Goal: Information Seeking & Learning: Check status

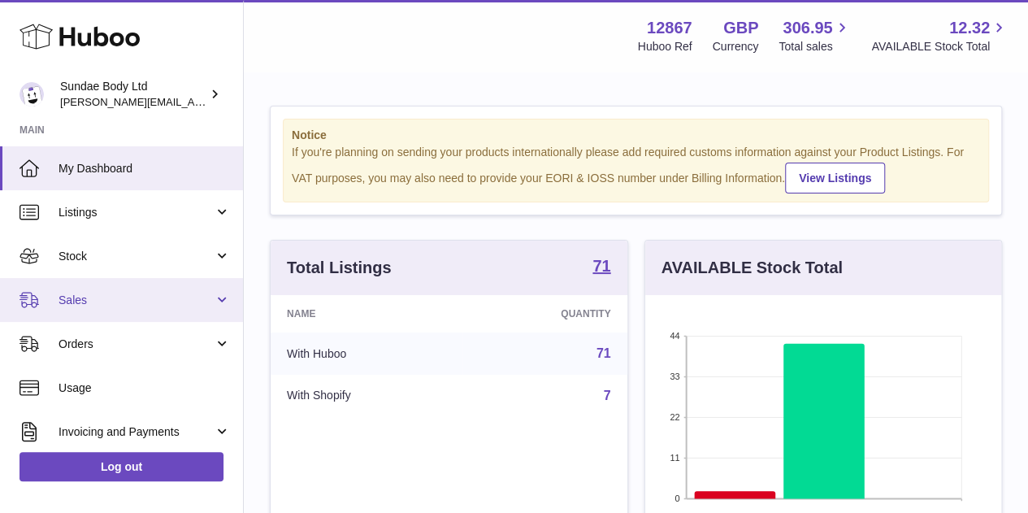
click at [83, 295] on span "Sales" at bounding box center [136, 300] width 155 height 15
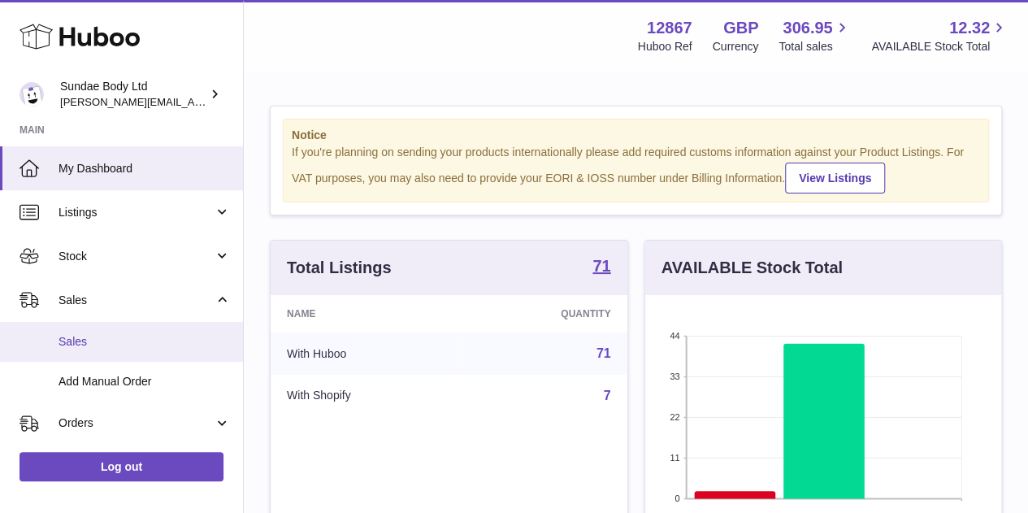
click at [75, 348] on span "Sales" at bounding box center [145, 341] width 172 height 15
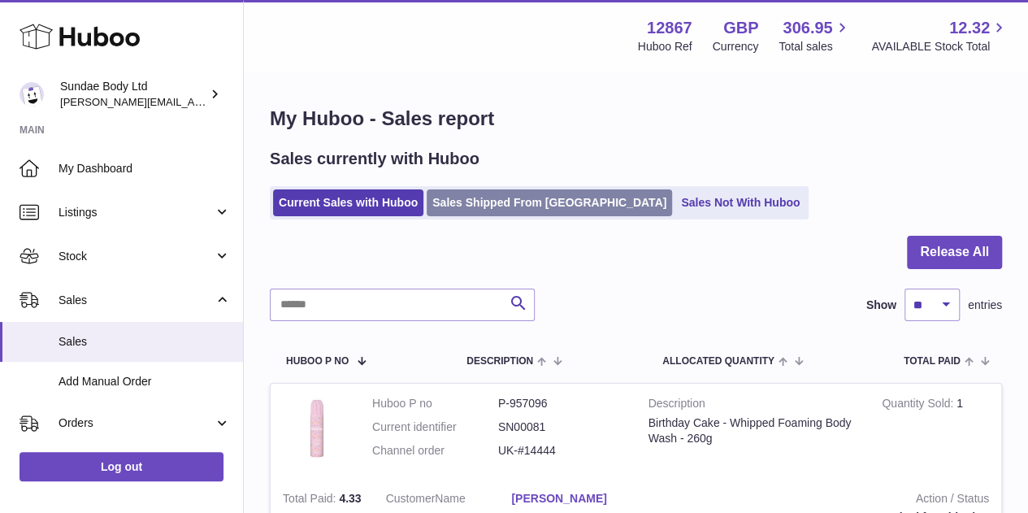
click at [530, 206] on link "Sales Shipped From [GEOGRAPHIC_DATA]" at bounding box center [549, 202] width 245 height 27
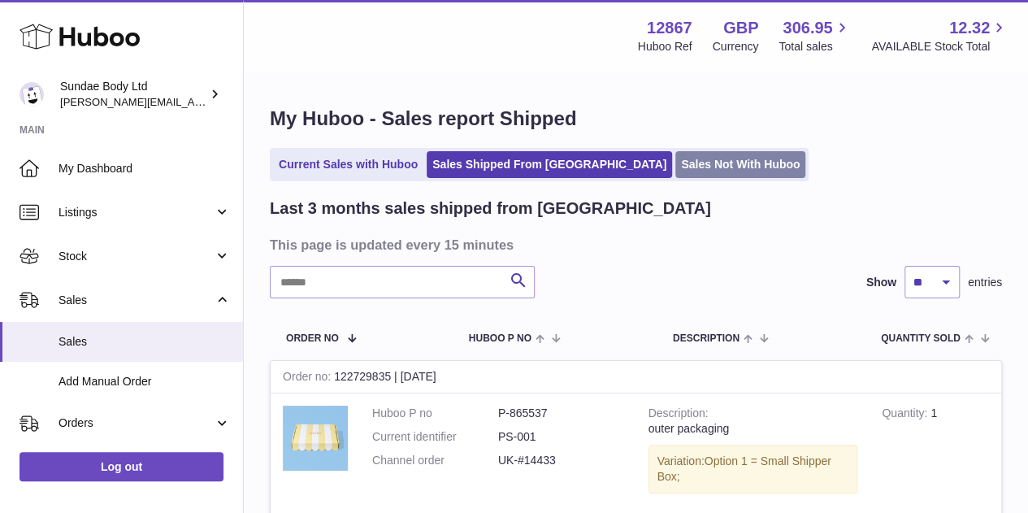
click at [675, 161] on link "Sales Not With Huboo" at bounding box center [740, 164] width 130 height 27
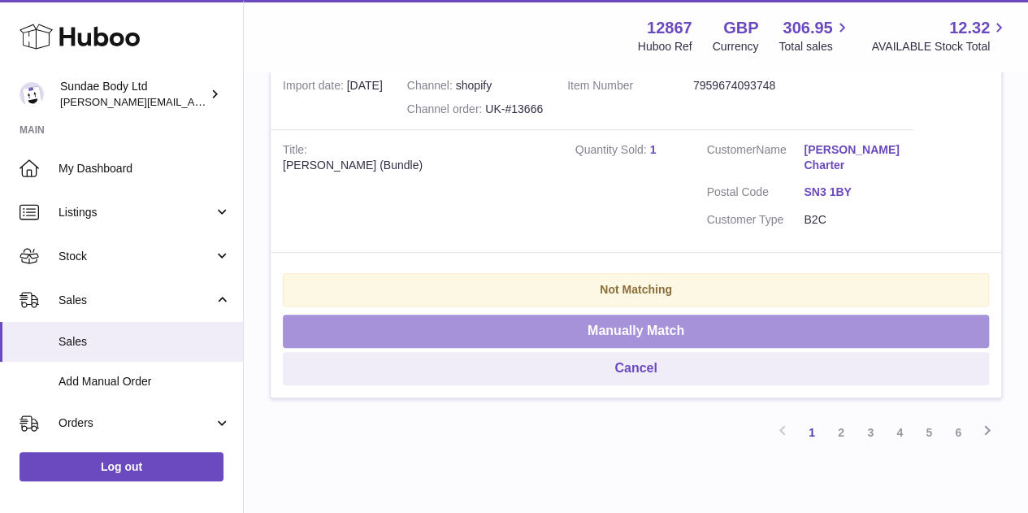
scroll to position [3475, 0]
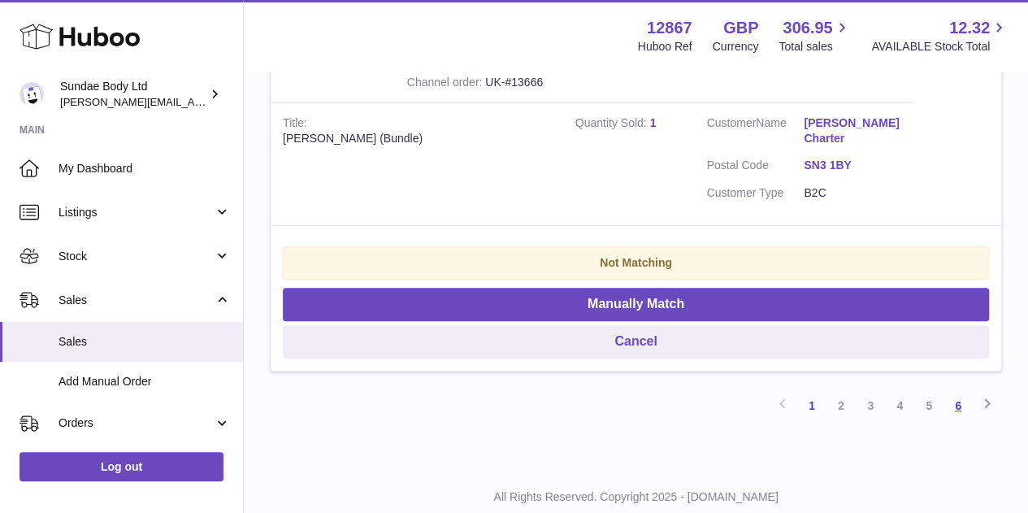
click at [965, 391] on link "6" at bounding box center [957, 405] width 29 height 29
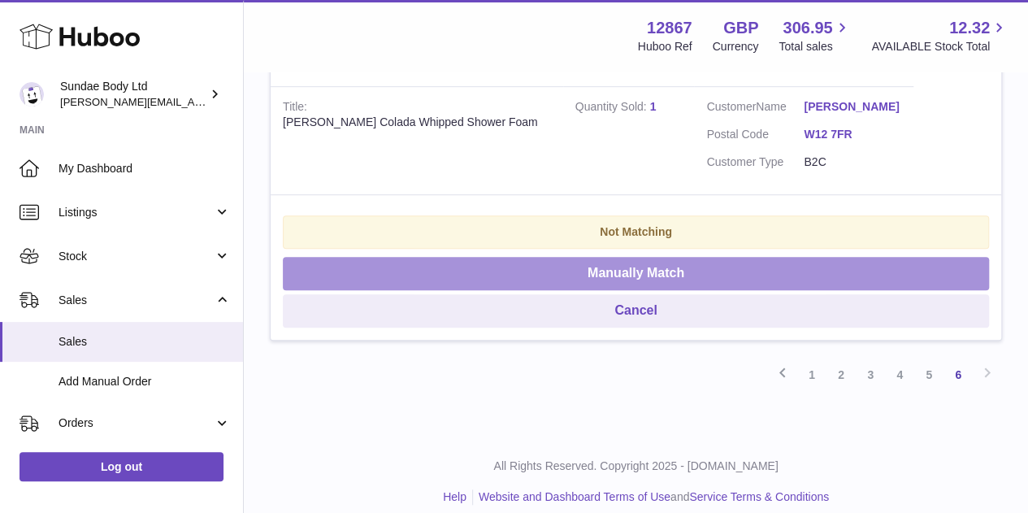
scroll to position [448, 0]
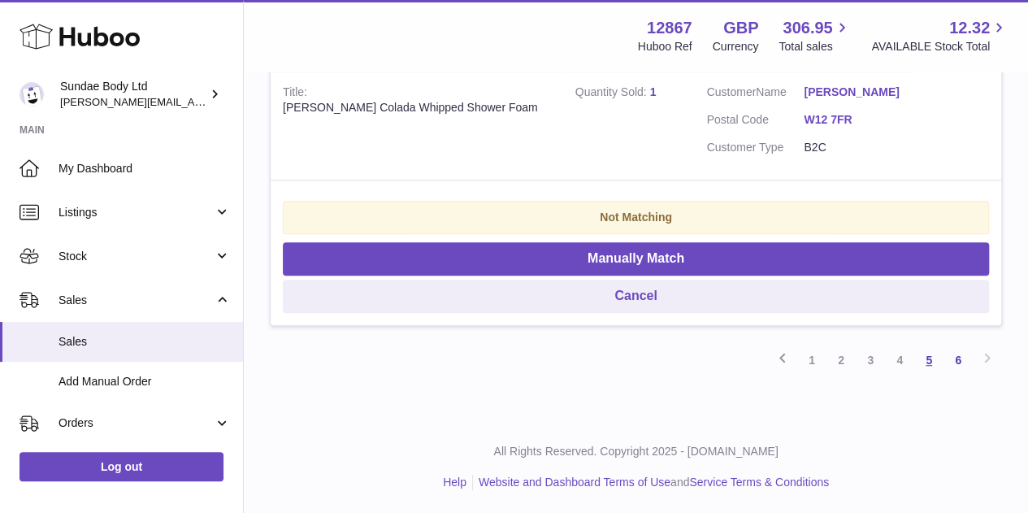
click at [930, 362] on link "5" at bounding box center [928, 359] width 29 height 29
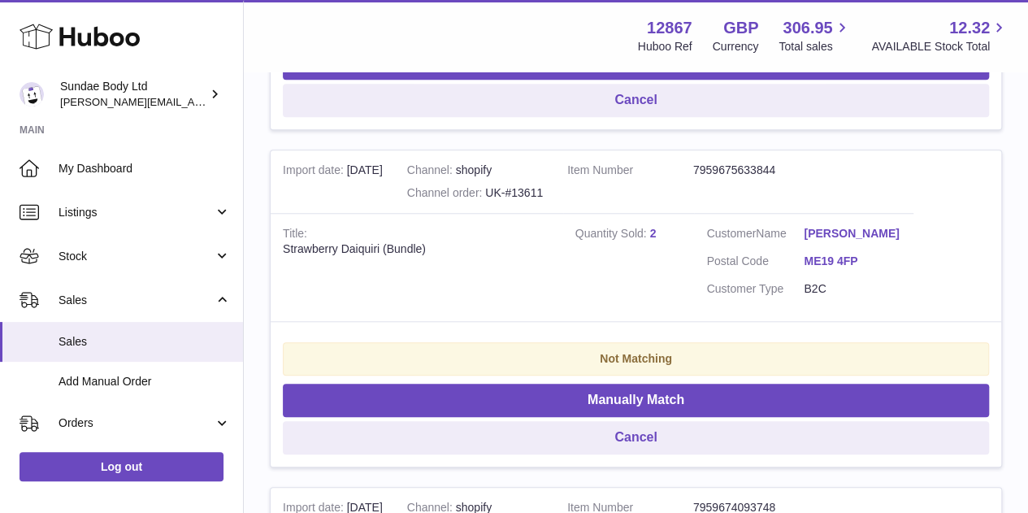
scroll to position [642, 0]
